Goal: Transaction & Acquisition: Book appointment/travel/reservation

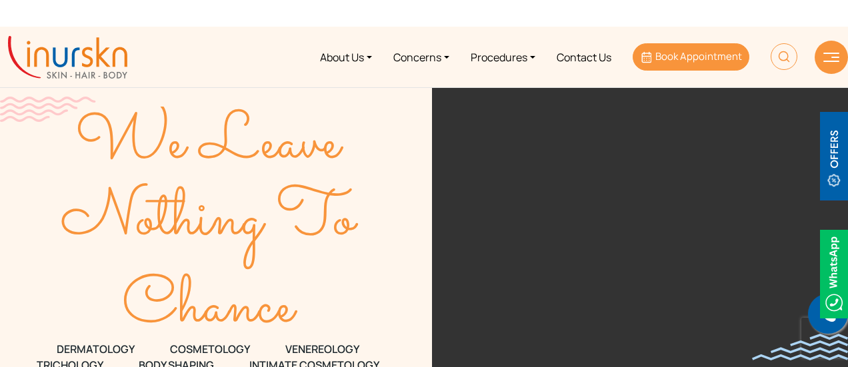
click at [689, 55] on span "Book Appointment" at bounding box center [698, 56] width 87 height 14
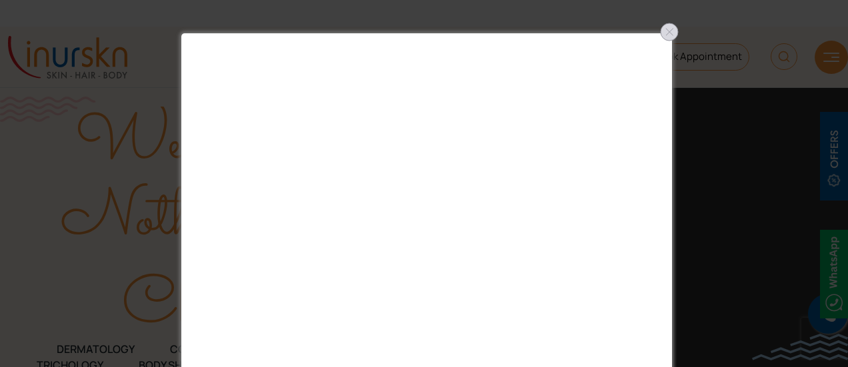
click at [665, 35] on div at bounding box center [669, 31] width 21 height 21
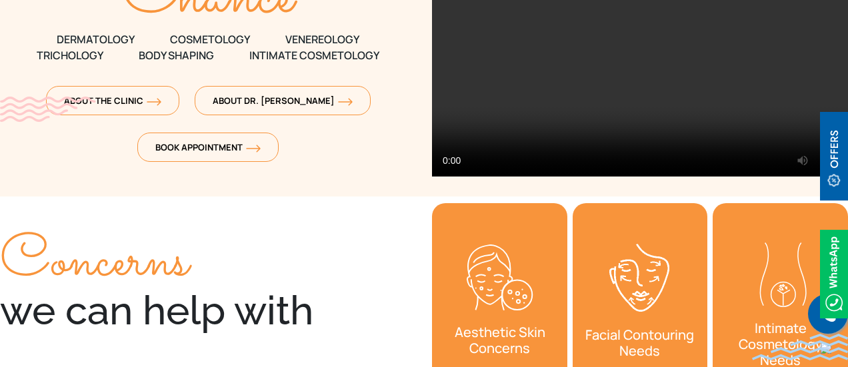
scroll to position [311, 0]
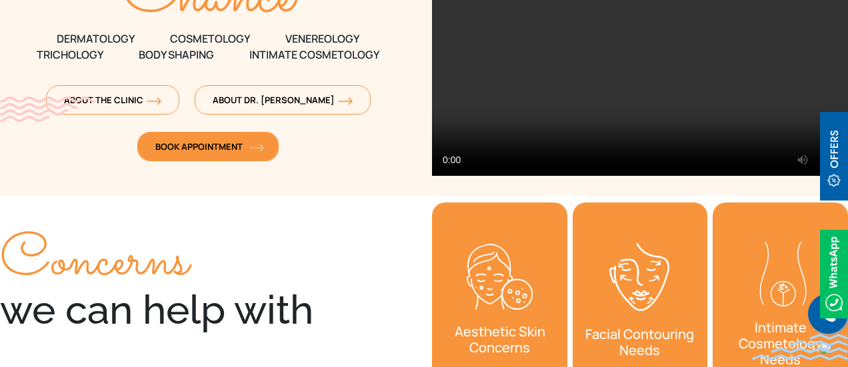
click at [203, 144] on span "Book Appointment" at bounding box center [207, 147] width 105 height 12
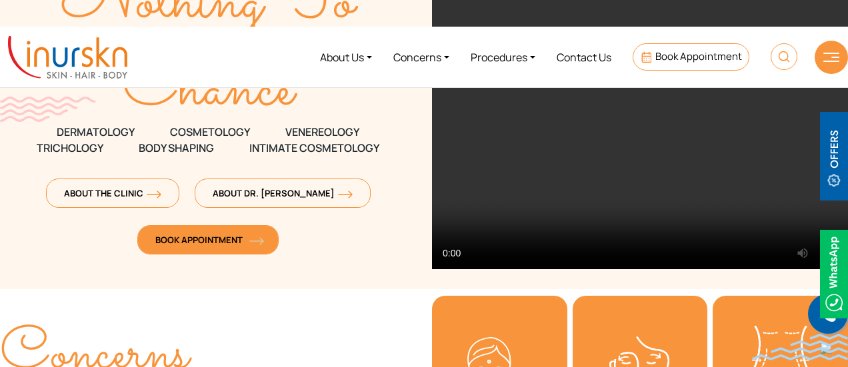
click at [225, 247] on link "Book Appointment" at bounding box center [207, 239] width 141 height 29
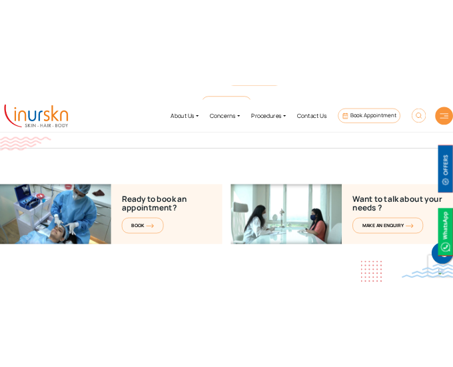
scroll to position [5288, 0]
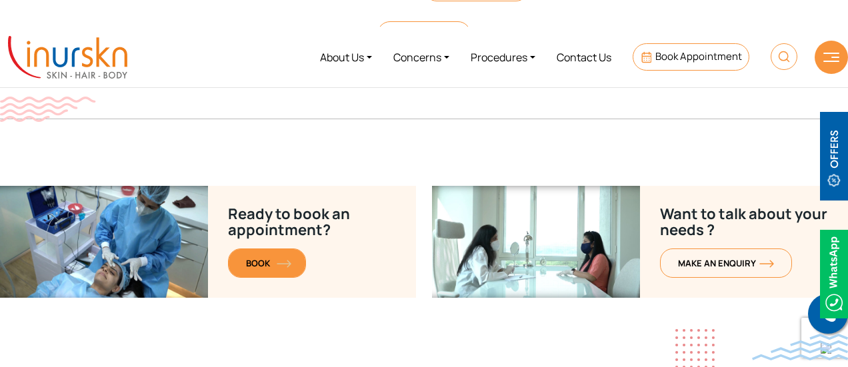
click at [265, 249] on link "BOOK" at bounding box center [267, 263] width 78 height 29
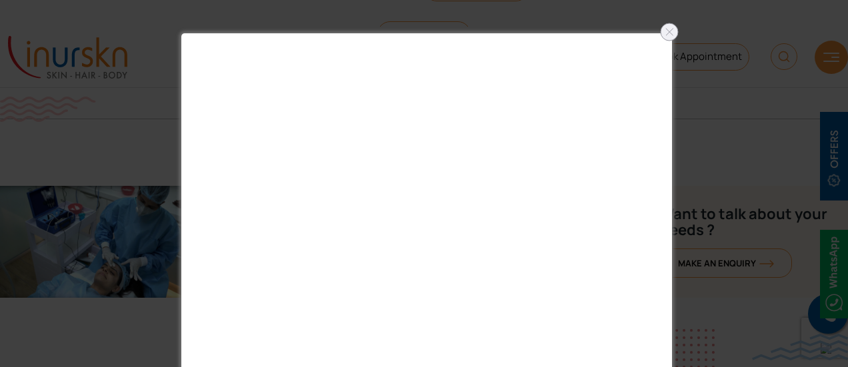
click at [670, 34] on div at bounding box center [669, 31] width 21 height 21
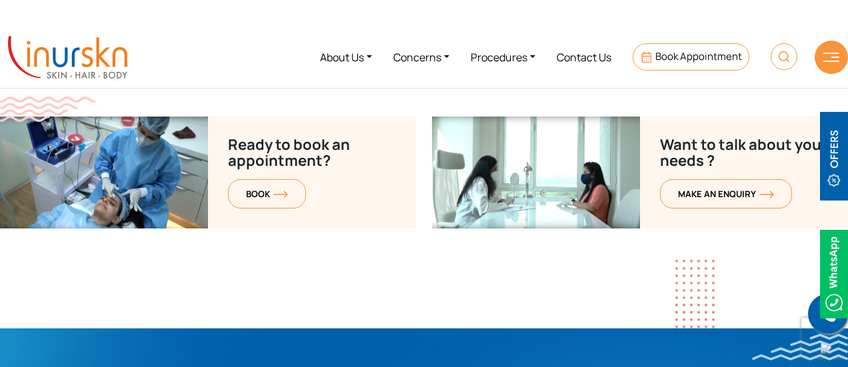
scroll to position [5272, 0]
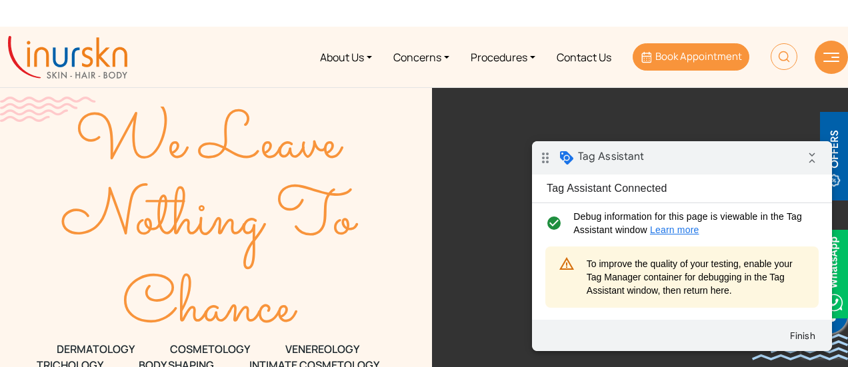
click at [715, 52] on span "Book Appointment" at bounding box center [698, 56] width 87 height 14
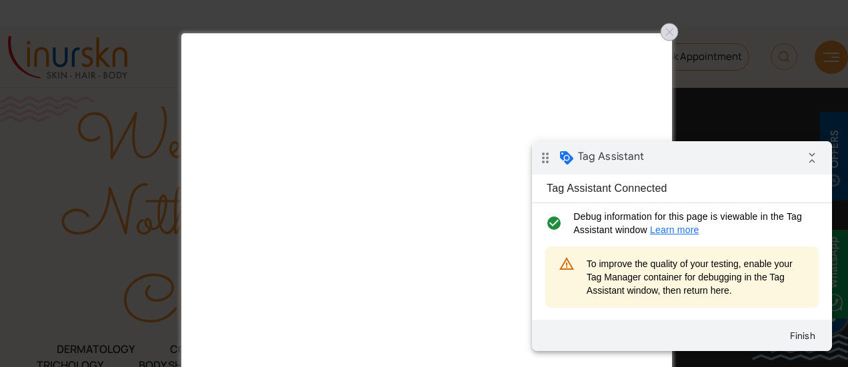
click at [673, 29] on div at bounding box center [669, 31] width 21 height 21
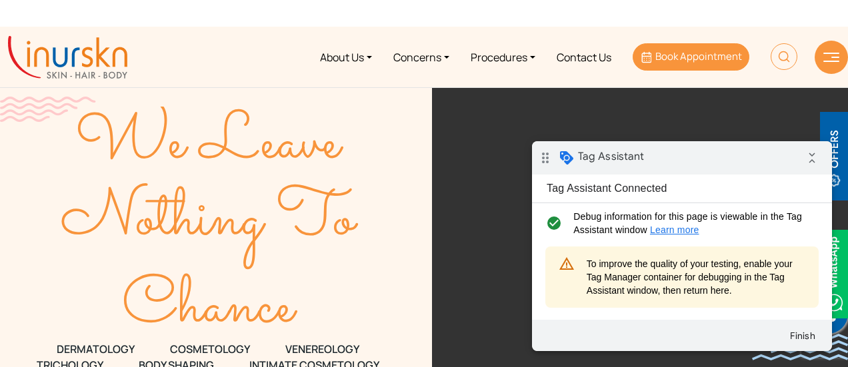
click at [689, 55] on span "Book Appointment" at bounding box center [698, 56] width 87 height 14
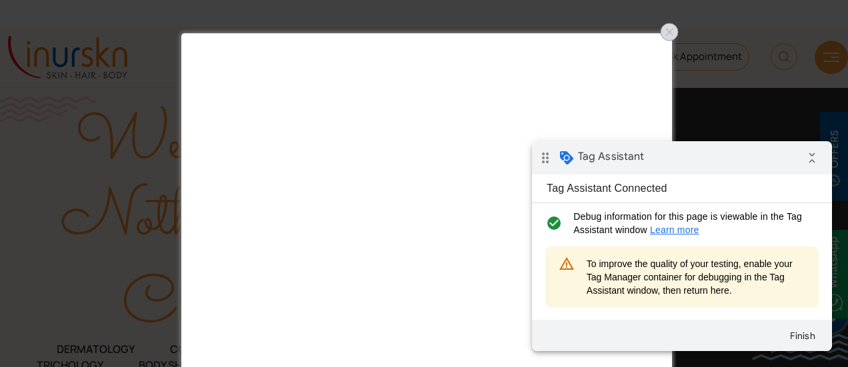
click at [664, 28] on div at bounding box center [669, 31] width 21 height 21
click at [666, 29] on div at bounding box center [669, 31] width 21 height 21
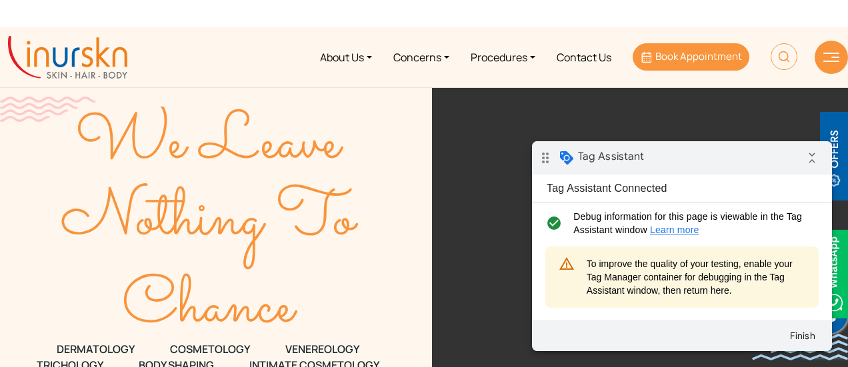
click at [677, 58] on span "Book Appointment" at bounding box center [698, 56] width 87 height 14
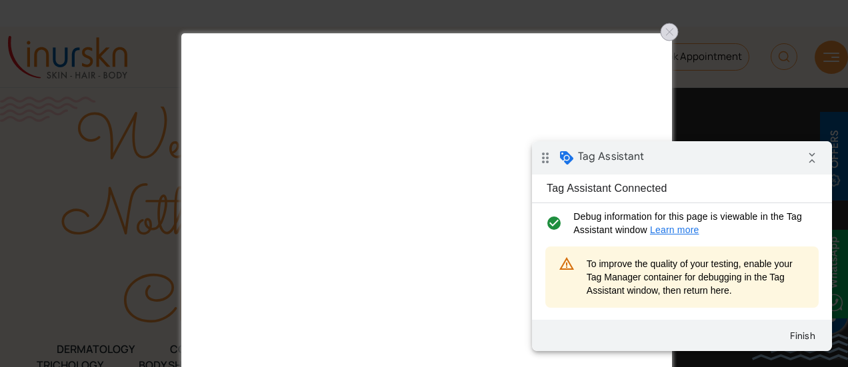
click at [672, 30] on div at bounding box center [669, 31] width 21 height 21
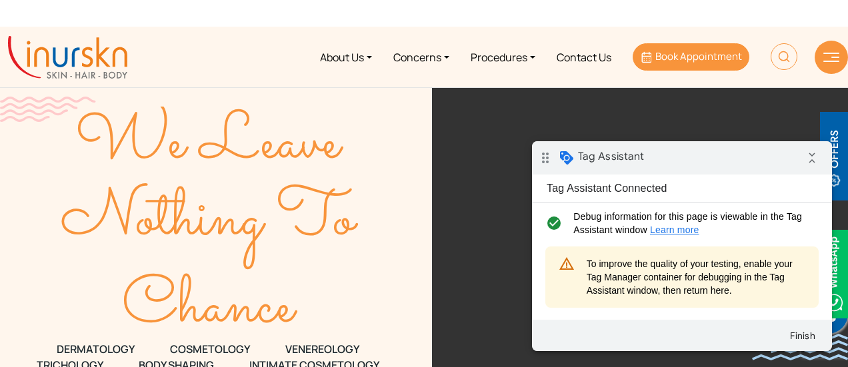
click at [694, 59] on span "Book Appointment" at bounding box center [698, 56] width 87 height 14
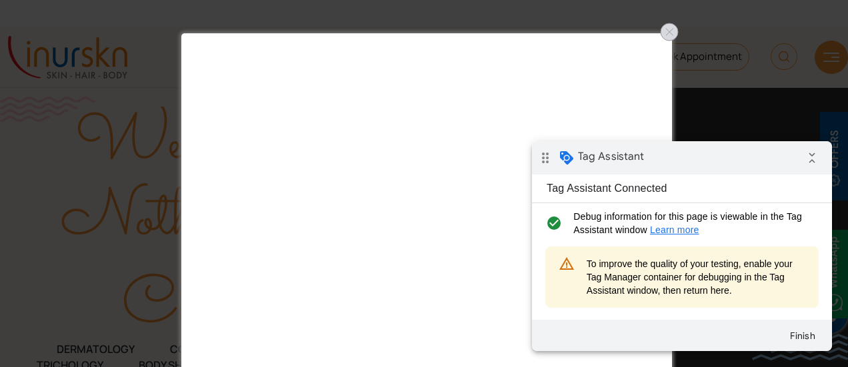
click at [671, 34] on div at bounding box center [669, 31] width 21 height 21
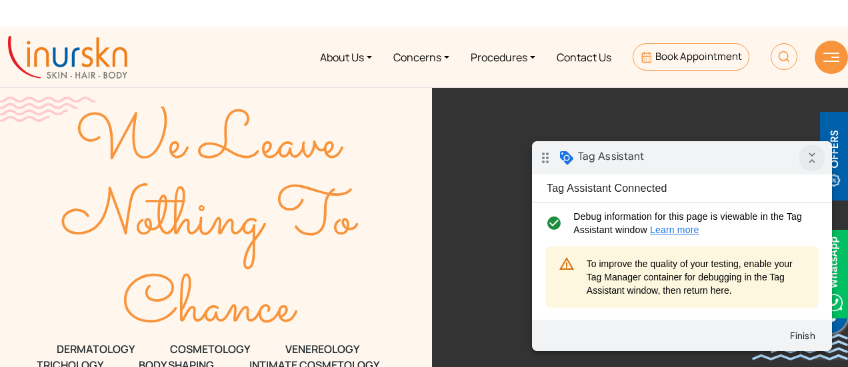
click at [816, 161] on icon "collapse_all" at bounding box center [812, 158] width 27 height 27
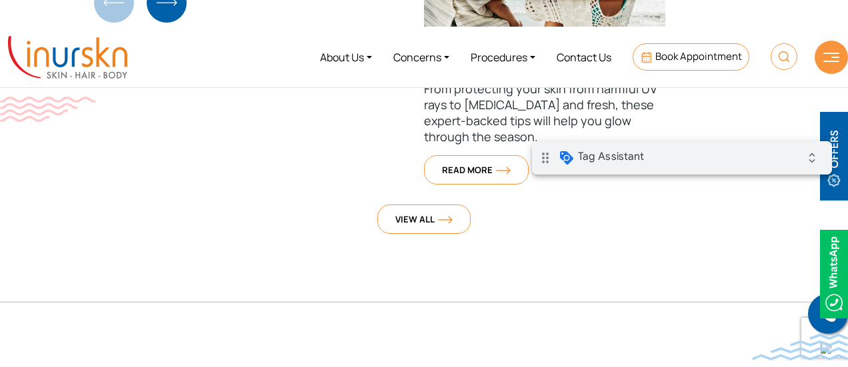
scroll to position [5076, 0]
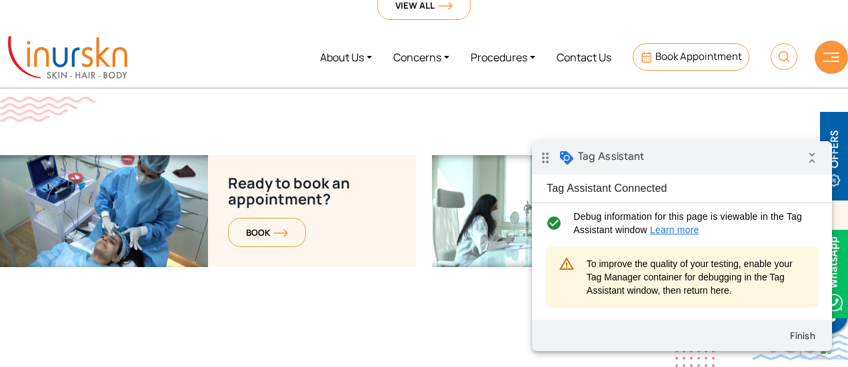
scroll to position [5208, 0]
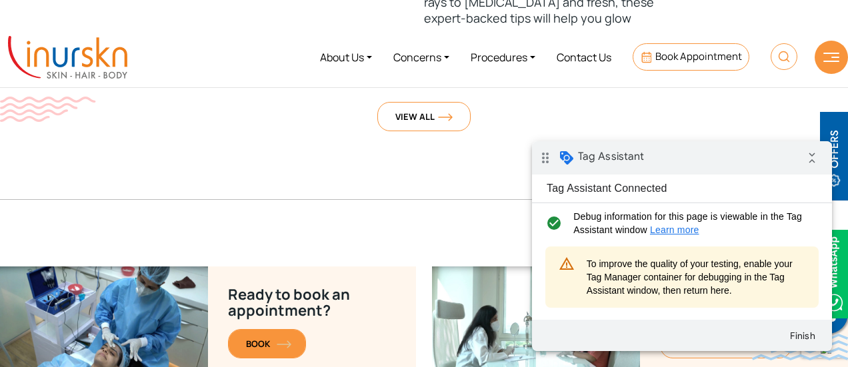
click at [260, 338] on span "BOOK" at bounding box center [267, 344] width 42 height 12
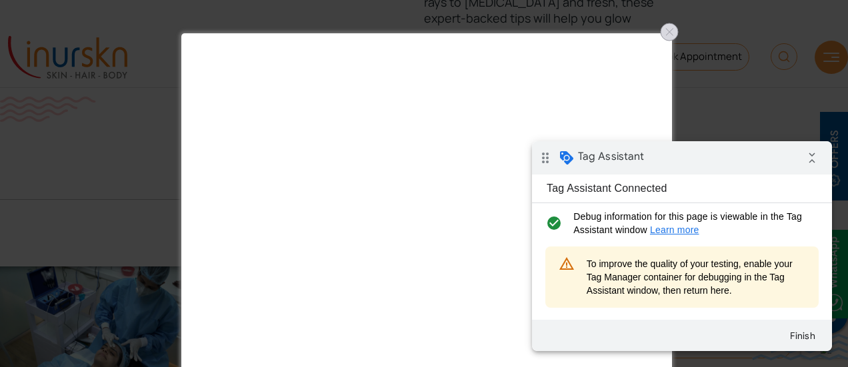
click at [671, 33] on div at bounding box center [669, 31] width 21 height 21
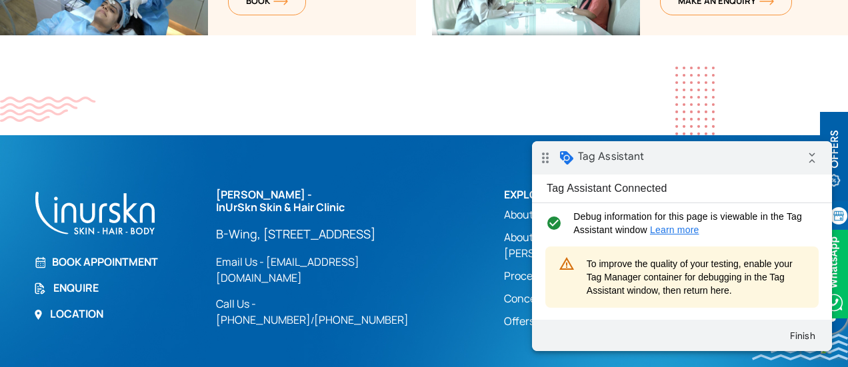
scroll to position [5350, 0]
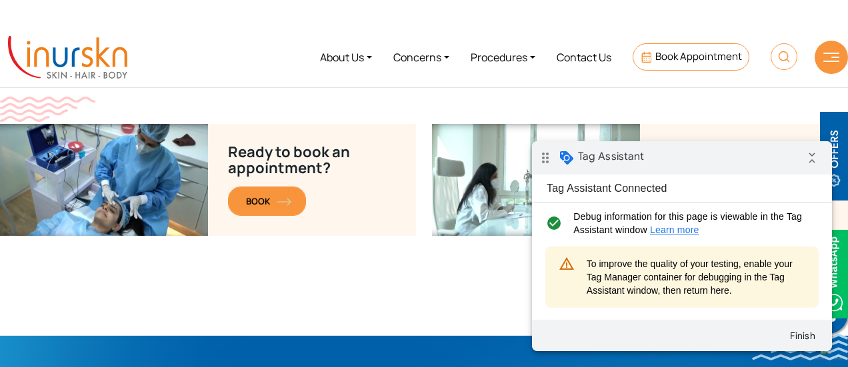
click at [255, 195] on span "BOOK" at bounding box center [267, 201] width 42 height 12
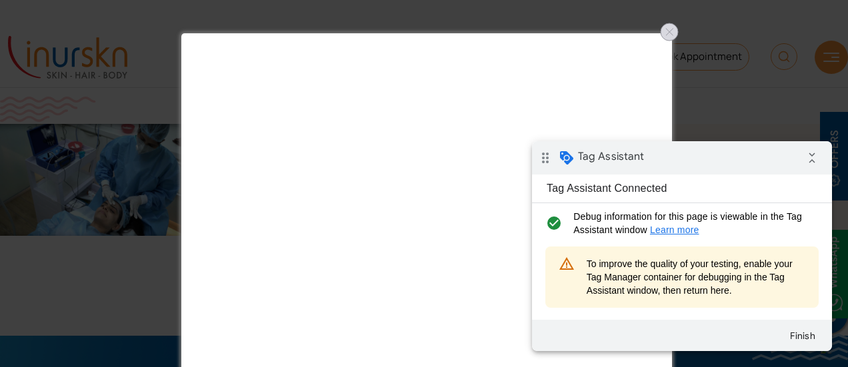
click at [673, 29] on div at bounding box center [669, 31] width 21 height 21
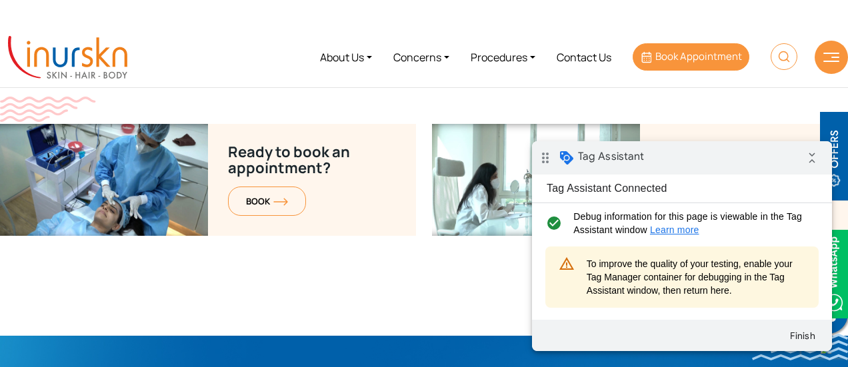
click at [692, 53] on span "Book Appointment" at bounding box center [698, 56] width 87 height 14
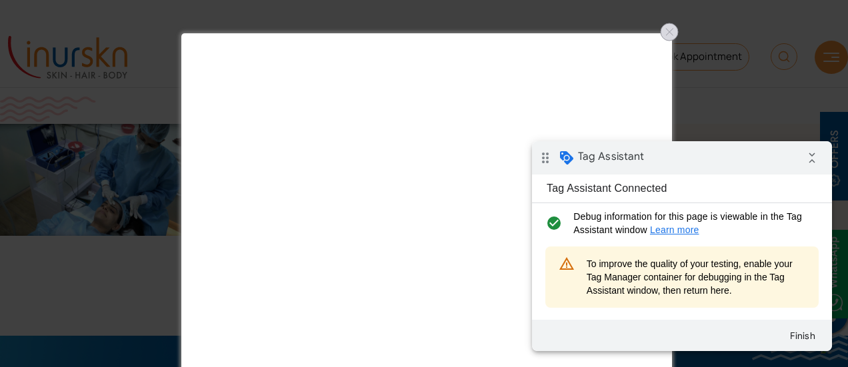
click at [673, 38] on div at bounding box center [669, 31] width 21 height 21
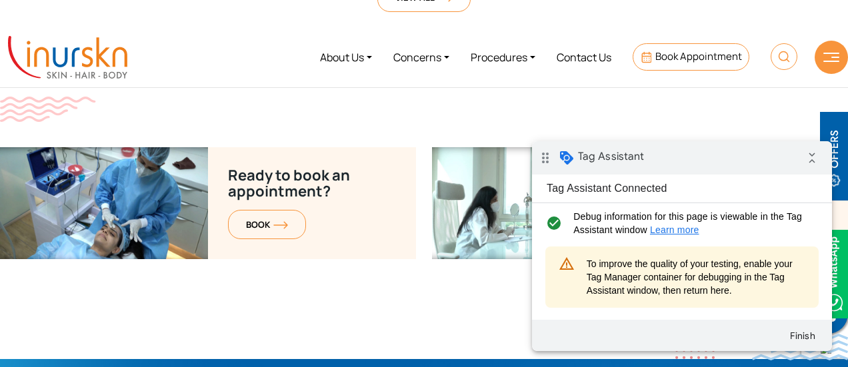
scroll to position [5326, 0]
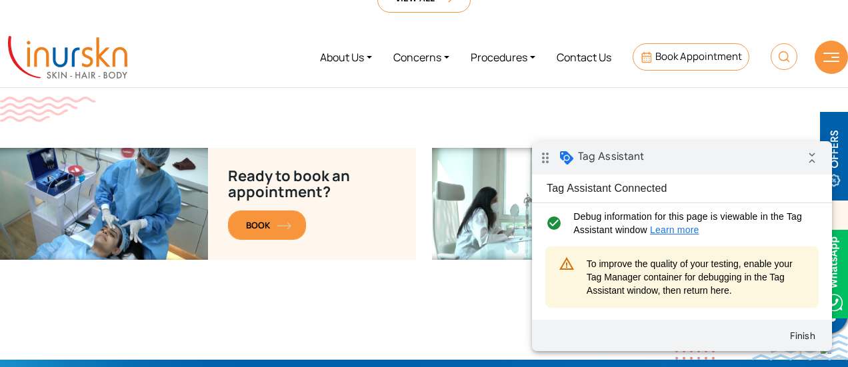
click at [273, 219] on span "BOOK" at bounding box center [267, 225] width 42 height 12
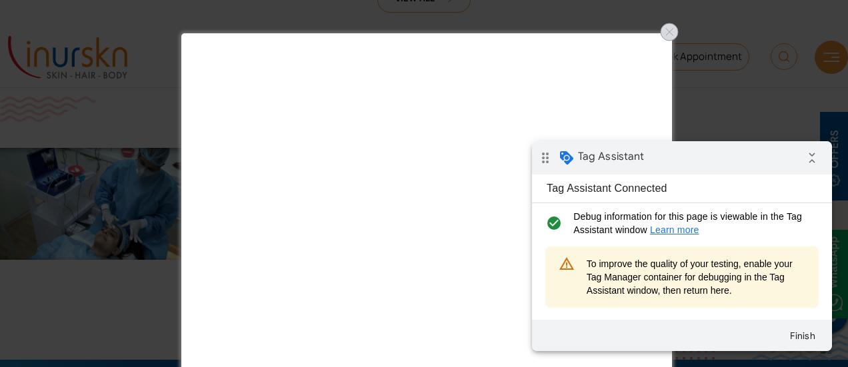
click at [669, 37] on div at bounding box center [669, 31] width 21 height 21
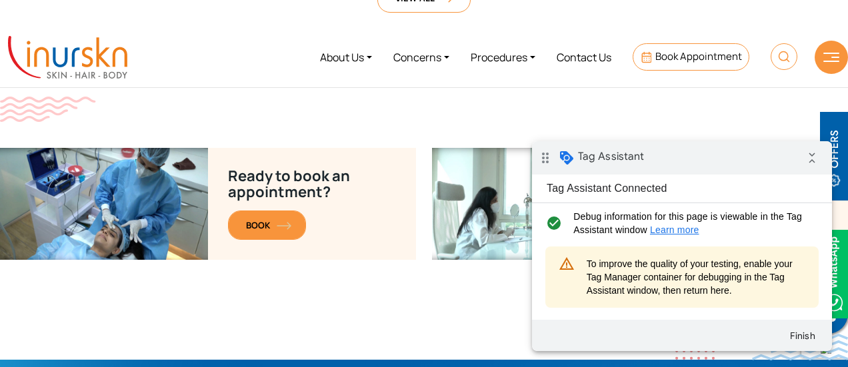
click at [287, 219] on span "BOOK" at bounding box center [267, 225] width 42 height 12
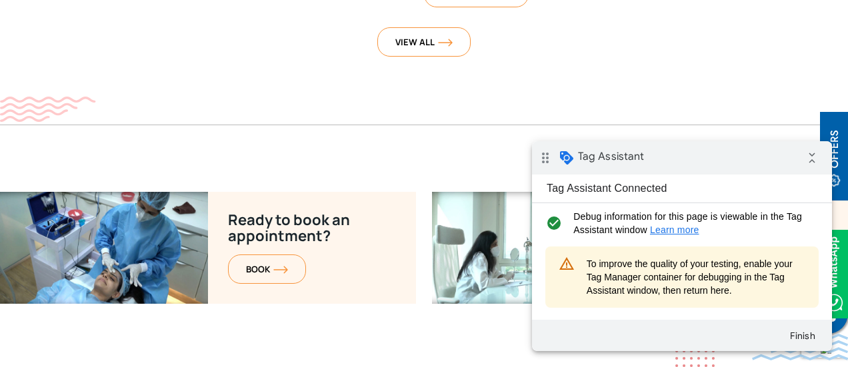
scroll to position [5280, 0]
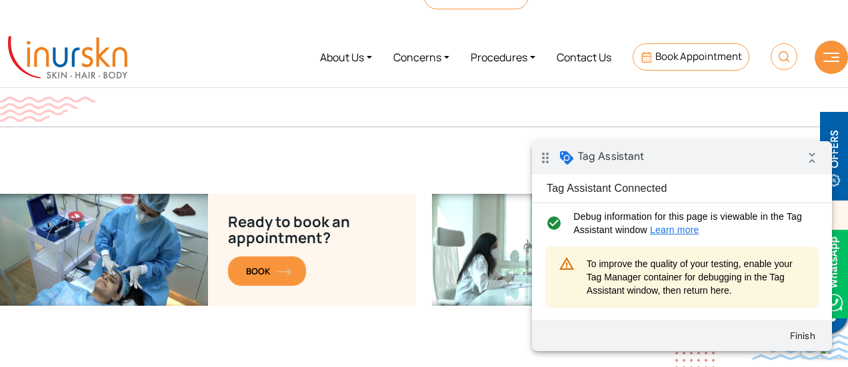
click at [289, 257] on link "BOOK" at bounding box center [267, 271] width 78 height 29
